Goal: Information Seeking & Learning: Learn about a topic

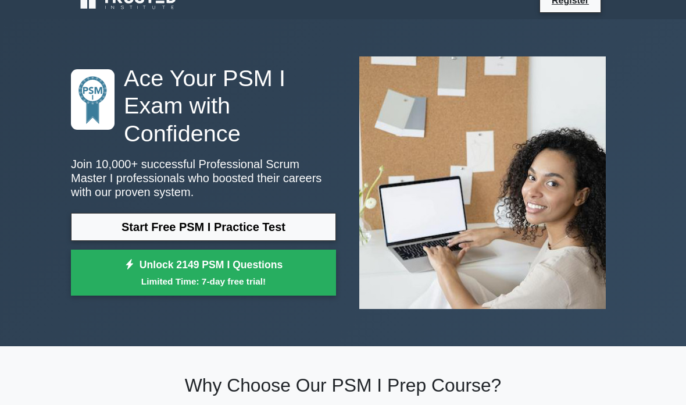
scroll to position [19, 0]
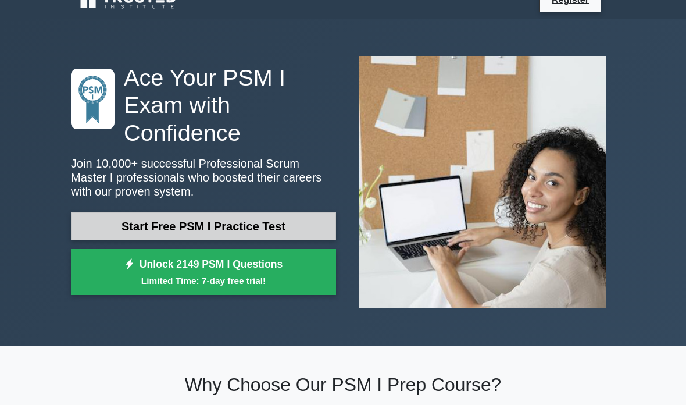
click at [317, 224] on link "Start Free PSM I Practice Test" at bounding box center [203, 226] width 265 height 28
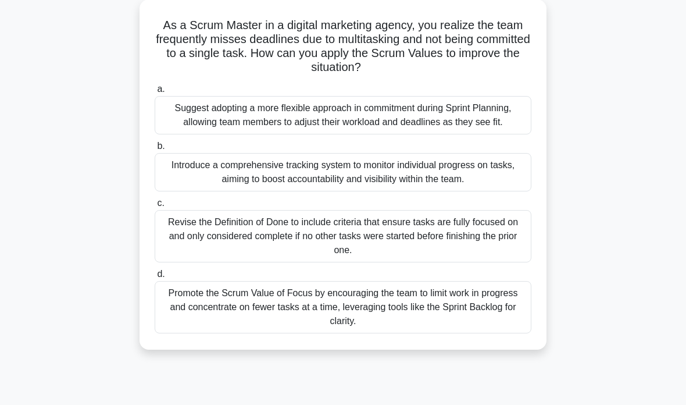
scroll to position [69, 0]
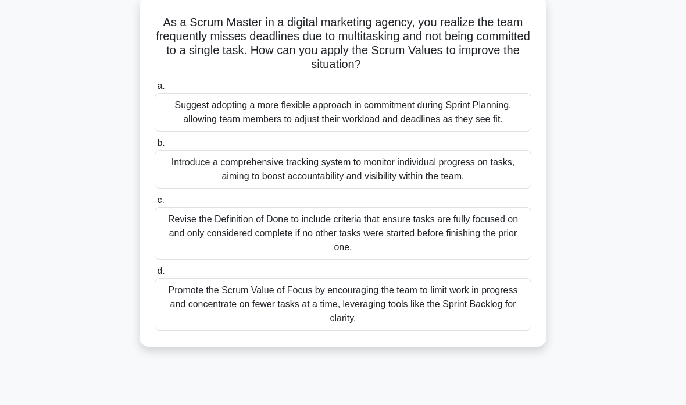
click at [302, 117] on div "Suggest adopting a more flexible approach in commitment during Sprint Planning,…" at bounding box center [343, 112] width 377 height 38
click at [155, 90] on input "a. Suggest adopting a more flexible approach in commitment during Sprint Planni…" at bounding box center [155, 87] width 0 height 8
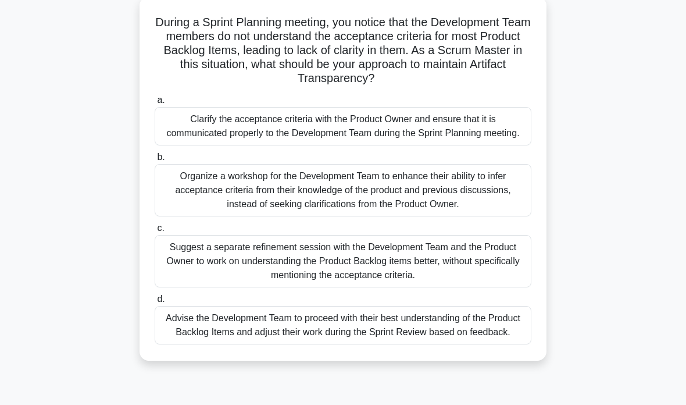
click at [303, 140] on div "Clarify the acceptance criteria with the Product Owner and ensure that it is co…" at bounding box center [343, 126] width 377 height 38
click at [155, 104] on input "a. Clarify the acceptance criteria with the Product Owner and ensure that it is…" at bounding box center [155, 100] width 0 height 8
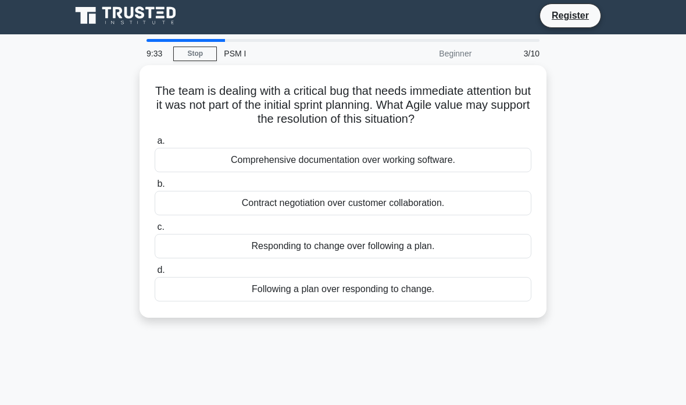
scroll to position [0, 0]
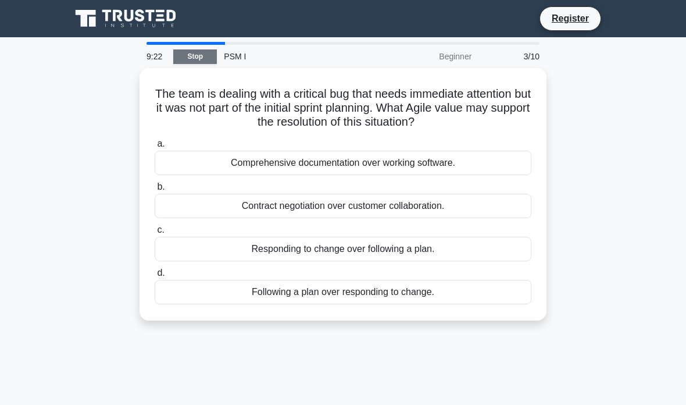
click at [201, 62] on link "Stop" at bounding box center [195, 56] width 44 height 15
